Goal: Information Seeking & Learning: Find specific fact

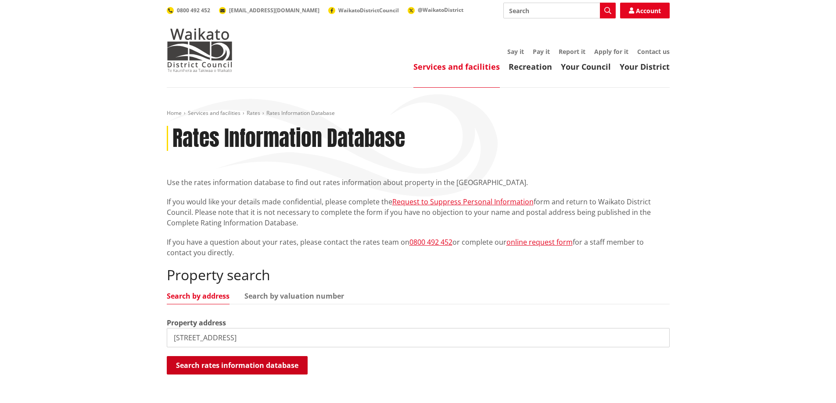
type input "23b buckland road"
click at [203, 357] on button "Search rates information database" at bounding box center [237, 365] width 141 height 18
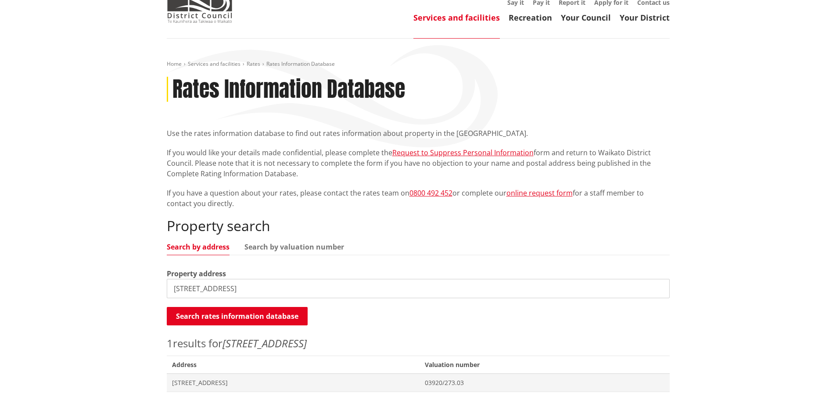
scroll to position [132, 0]
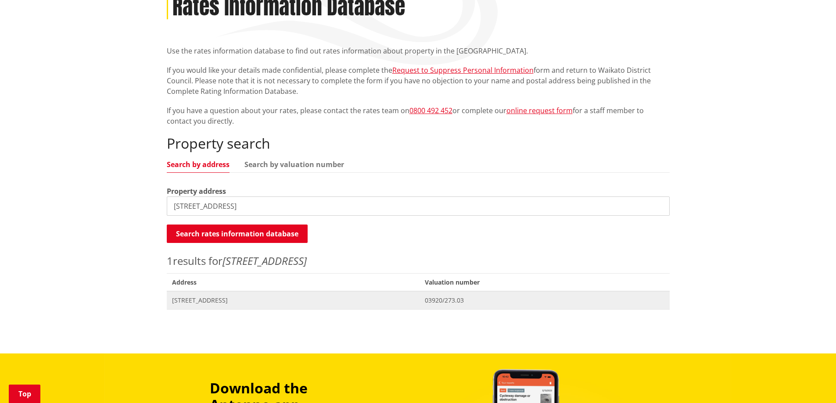
click at [190, 297] on span "[STREET_ADDRESS]" at bounding box center [293, 300] width 243 height 9
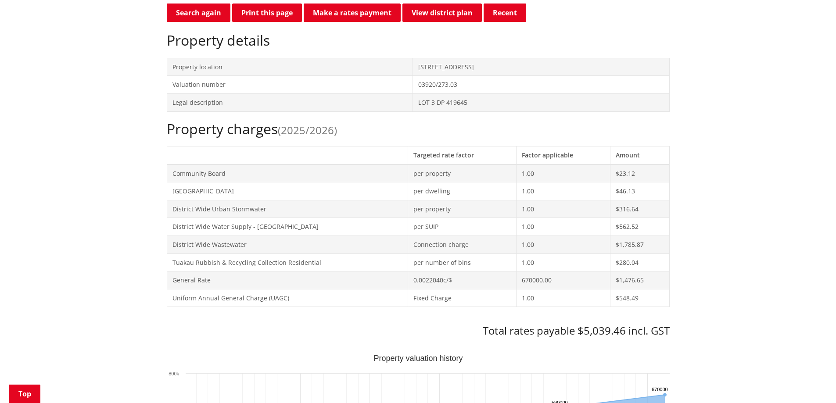
scroll to position [526, 0]
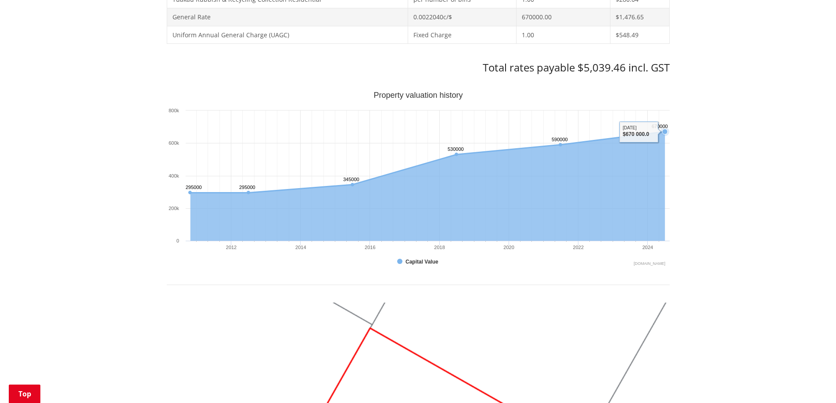
click at [636, 132] on icon "Interactive chart" at bounding box center [427, 162] width 474 height 61
click at [664, 132] on icon "Sunday, Jun 30, 12:00, 670,000. Capital Value." at bounding box center [663, 131] width 5 height 5
